Goal: Book appointment/travel/reservation

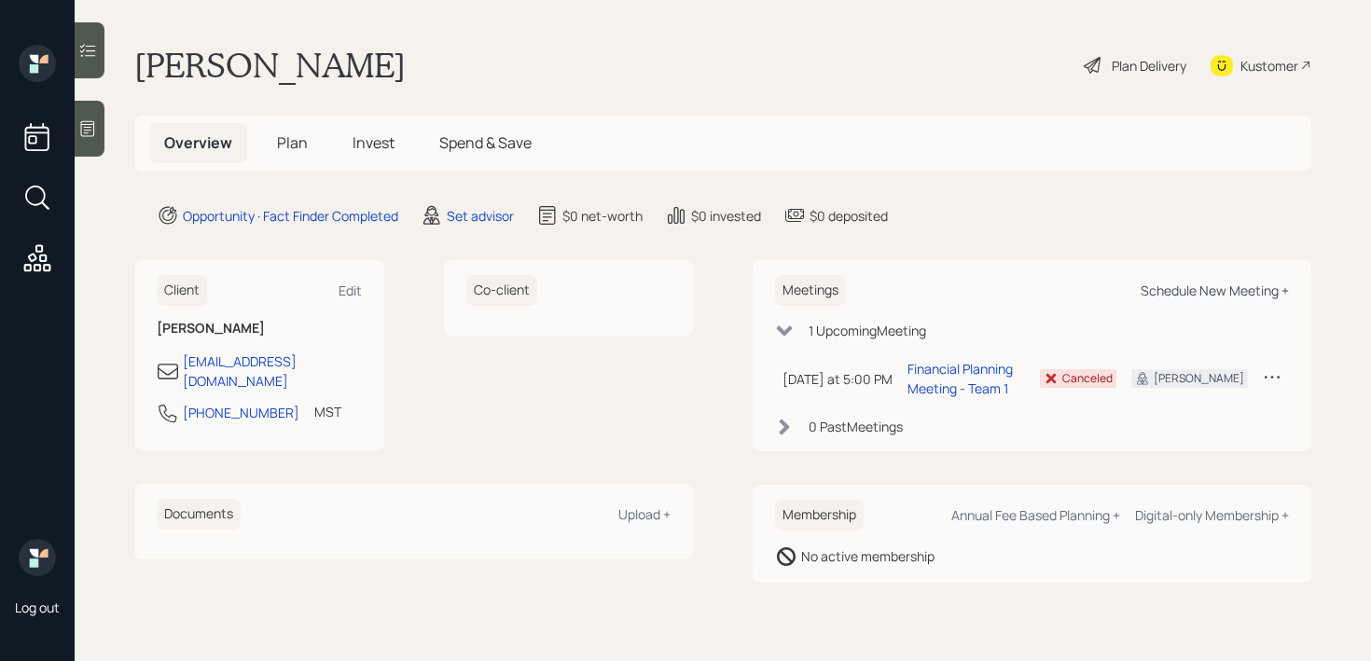
click at [1162, 296] on div "Schedule New Meeting +" at bounding box center [1215, 291] width 148 height 18
select select "round-[PERSON_NAME]"
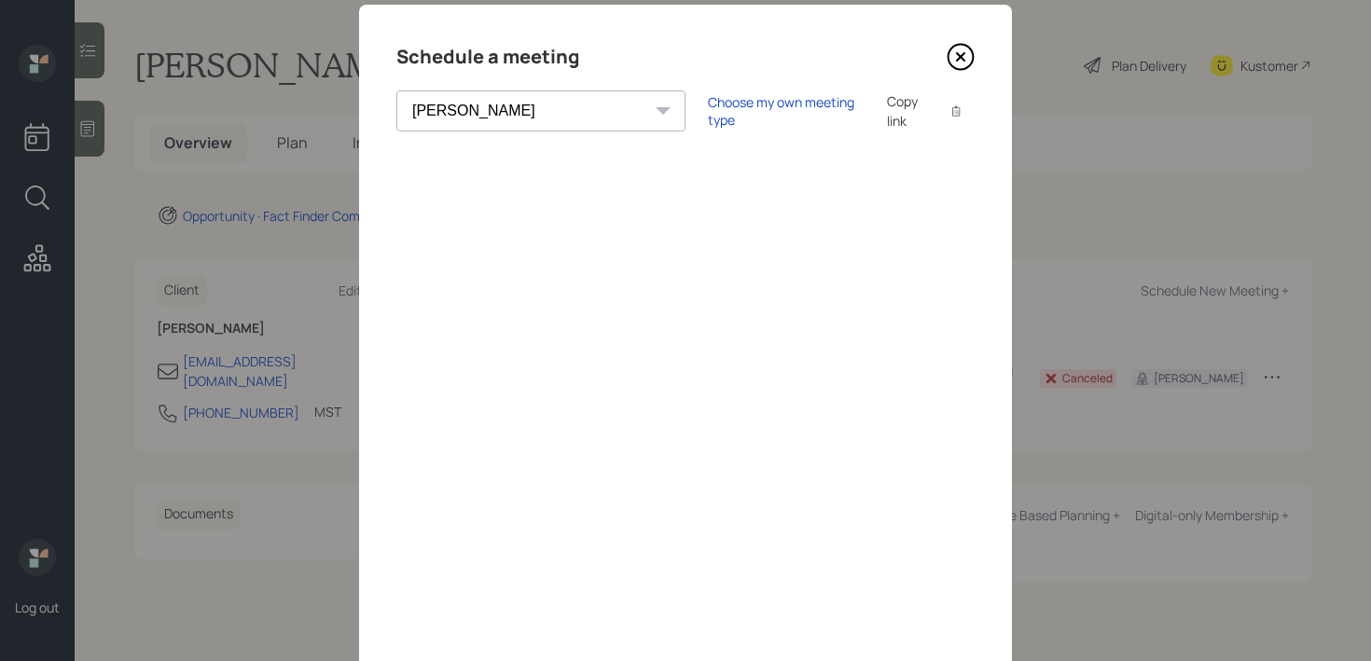
scroll to position [43, 0]
click at [708, 102] on div "Choose my own meeting type" at bounding box center [786, 109] width 157 height 35
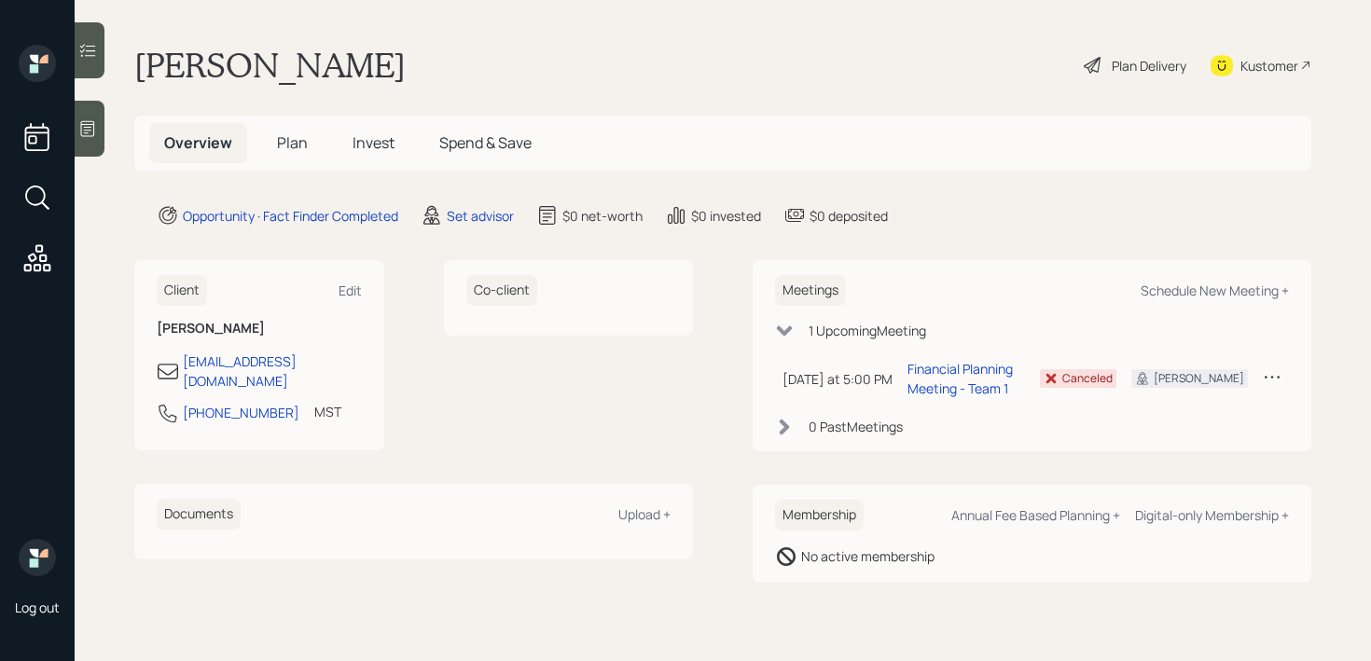
click at [79, 104] on div at bounding box center [90, 129] width 30 height 56
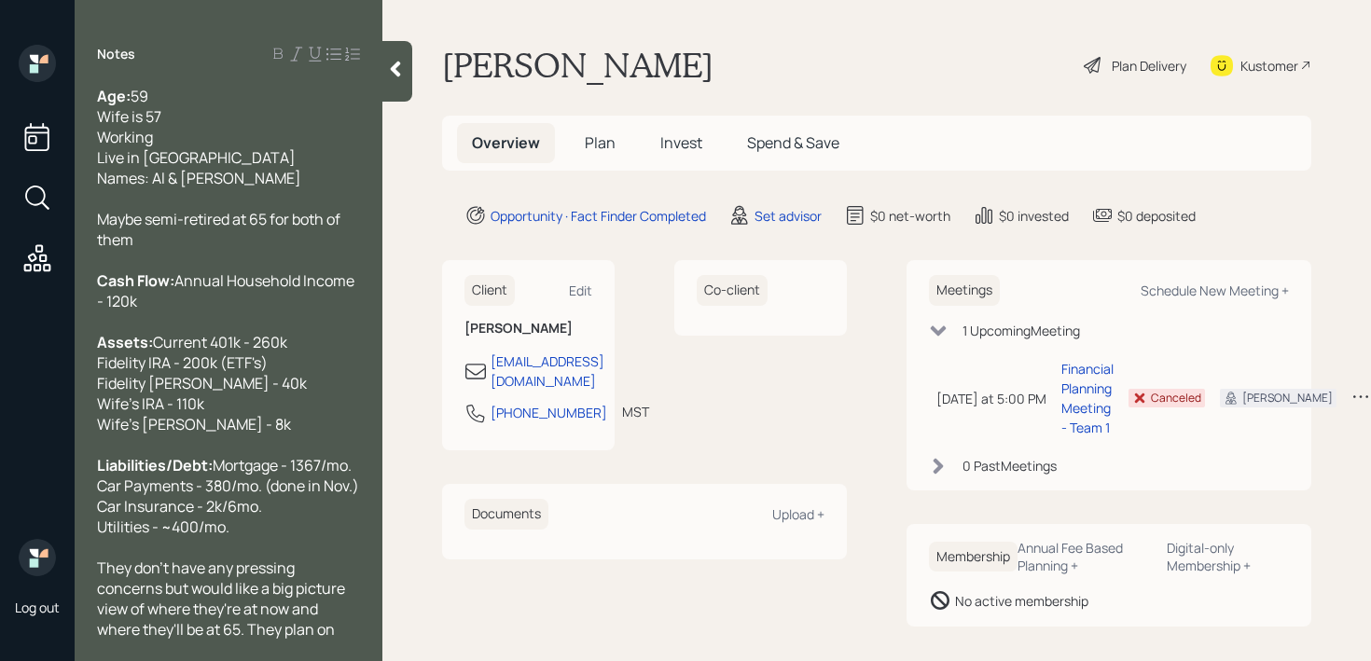
click at [402, 71] on icon at bounding box center [395, 69] width 19 height 19
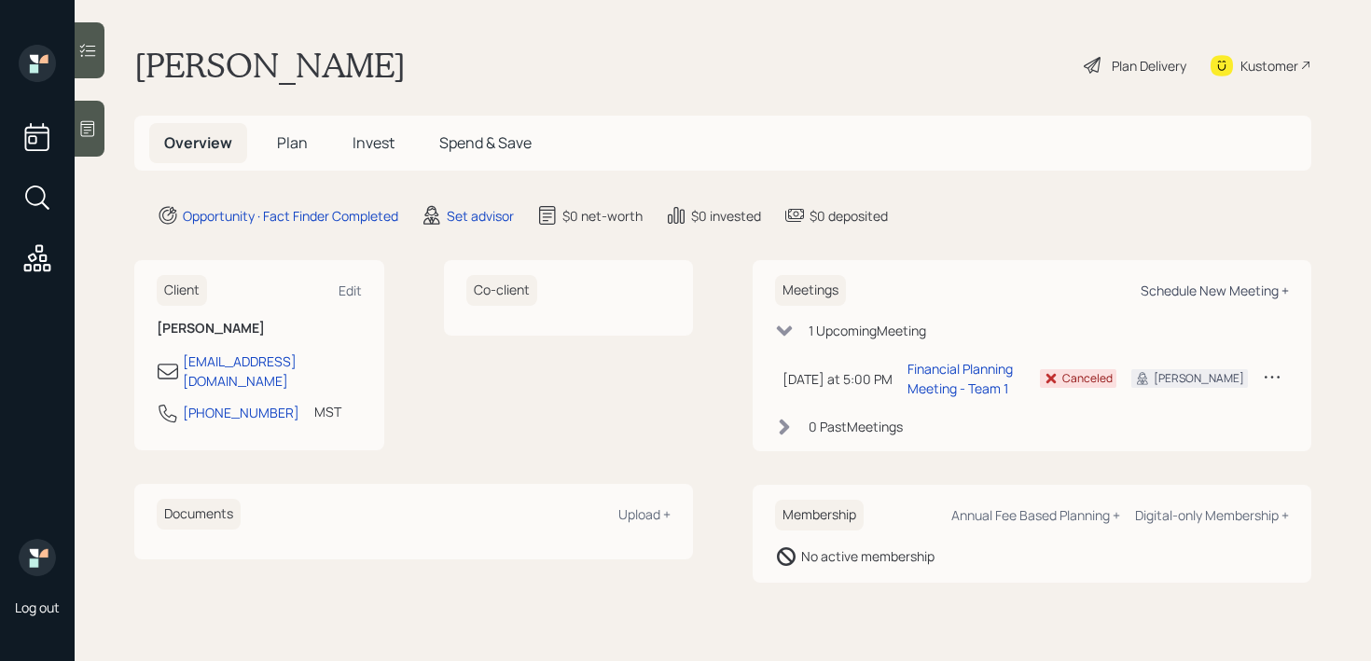
click at [1198, 296] on div "Schedule New Meeting +" at bounding box center [1215, 291] width 148 height 18
select select "round-[PERSON_NAME]"
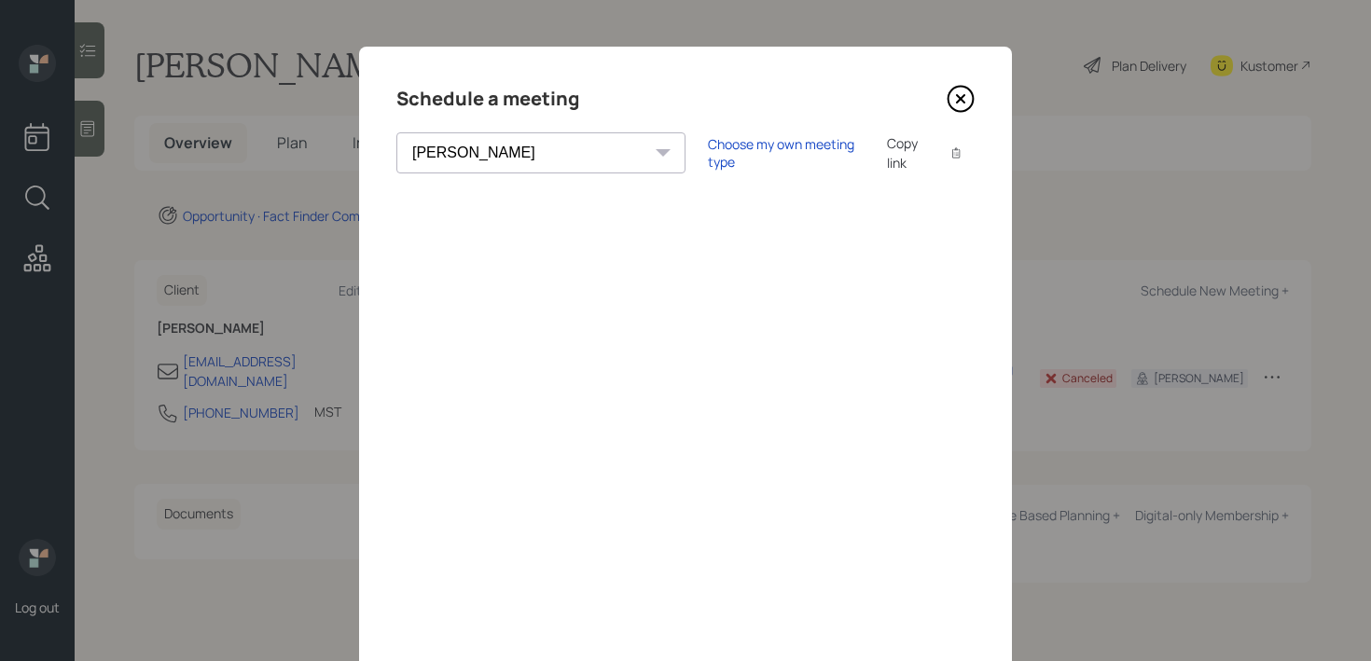
click at [708, 140] on div "Choose my own meeting type Copy link Copy text" at bounding box center [841, 152] width 267 height 39
click at [708, 147] on div "Choose my own meeting type" at bounding box center [786, 152] width 157 height 35
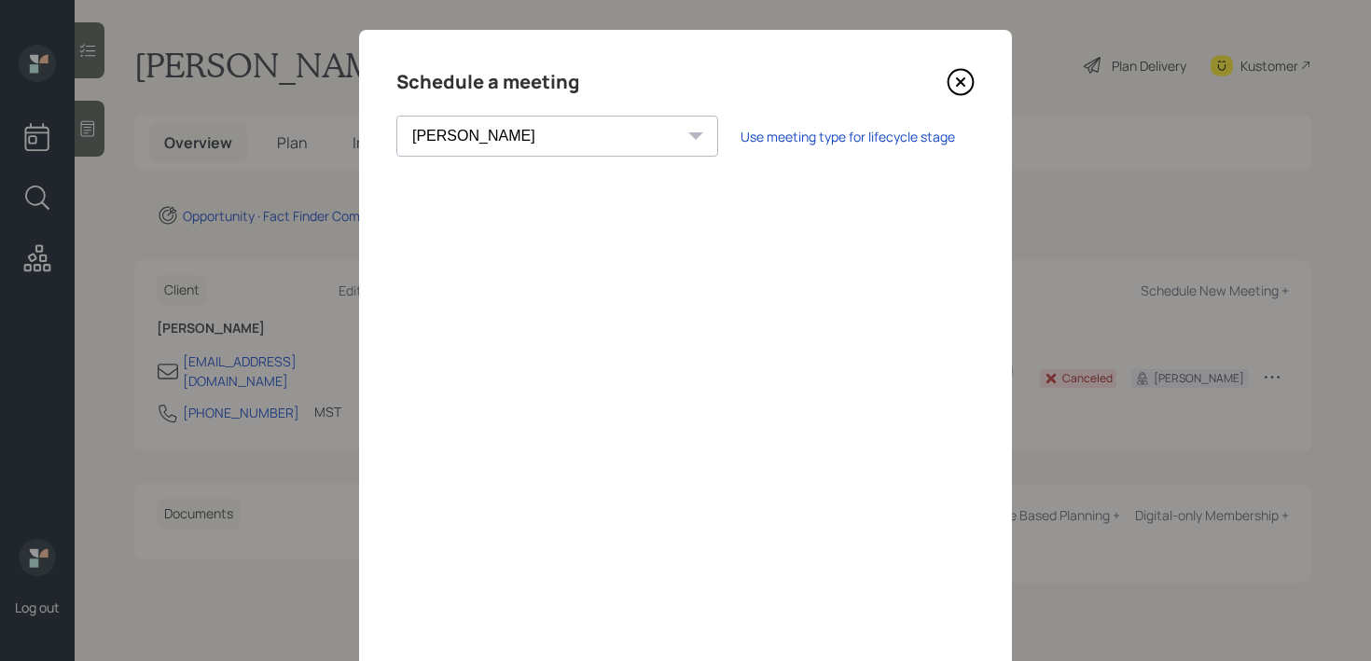
scroll to position [16, 0]
click at [965, 80] on icon at bounding box center [961, 83] width 28 height 28
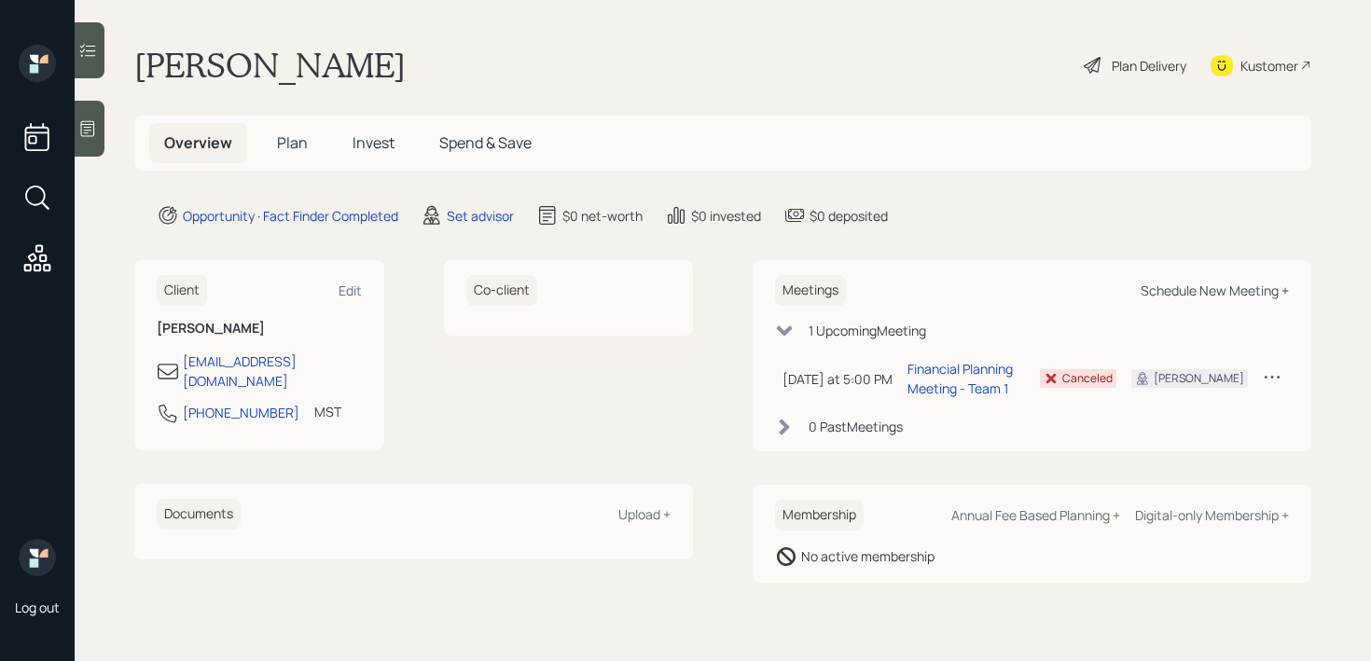
click at [1213, 285] on div "Schedule New Meeting +" at bounding box center [1215, 291] width 148 height 18
select select "round-[PERSON_NAME]"
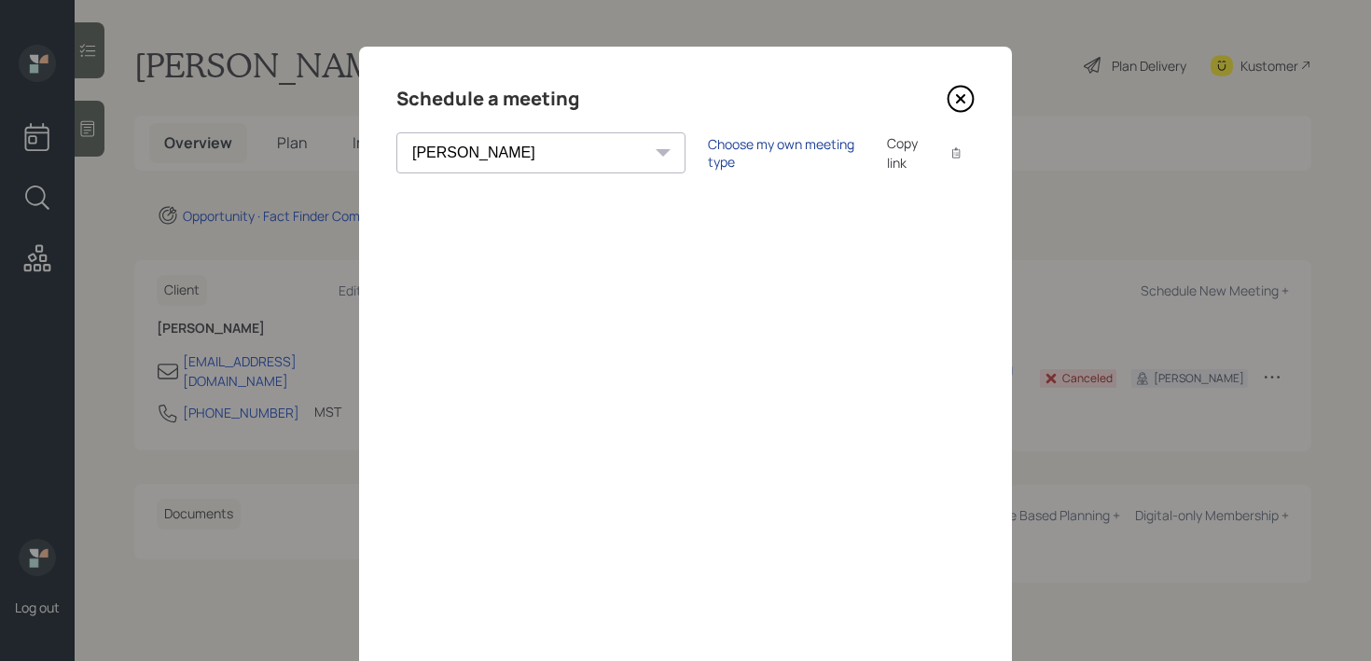
click at [708, 154] on div "Choose my own meeting type" at bounding box center [786, 152] width 157 height 35
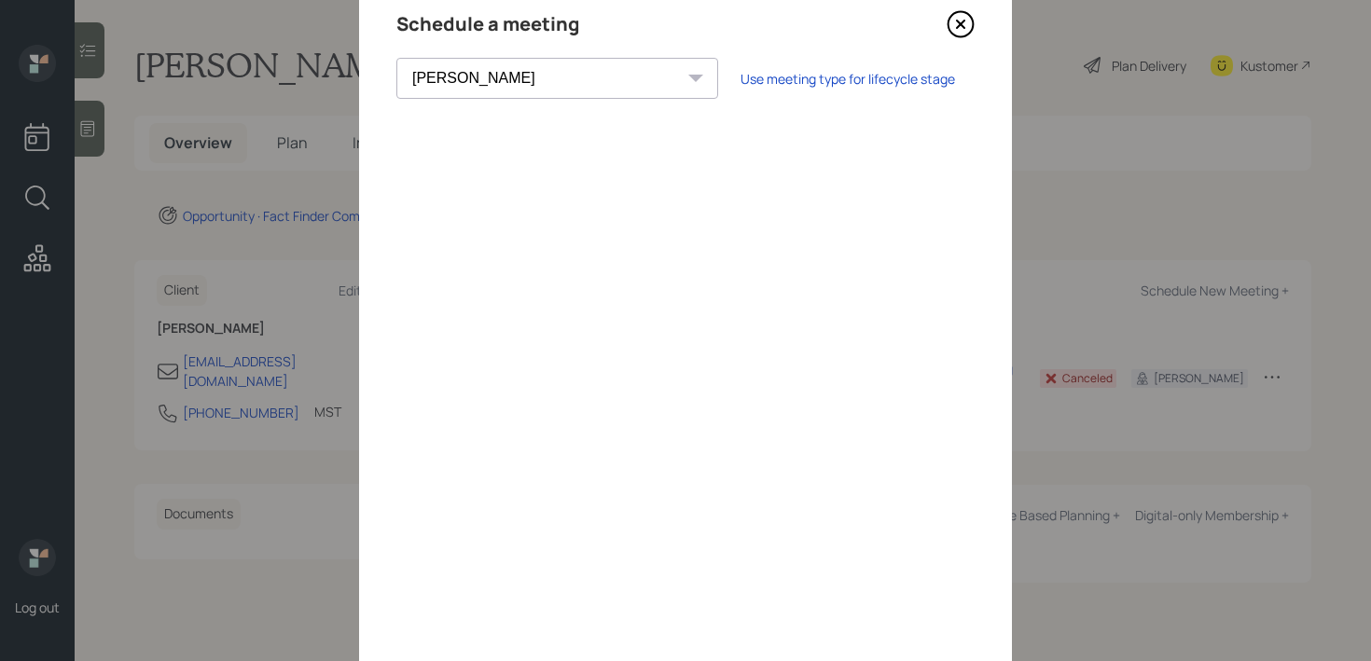
scroll to position [142, 0]
